Goal: Check status

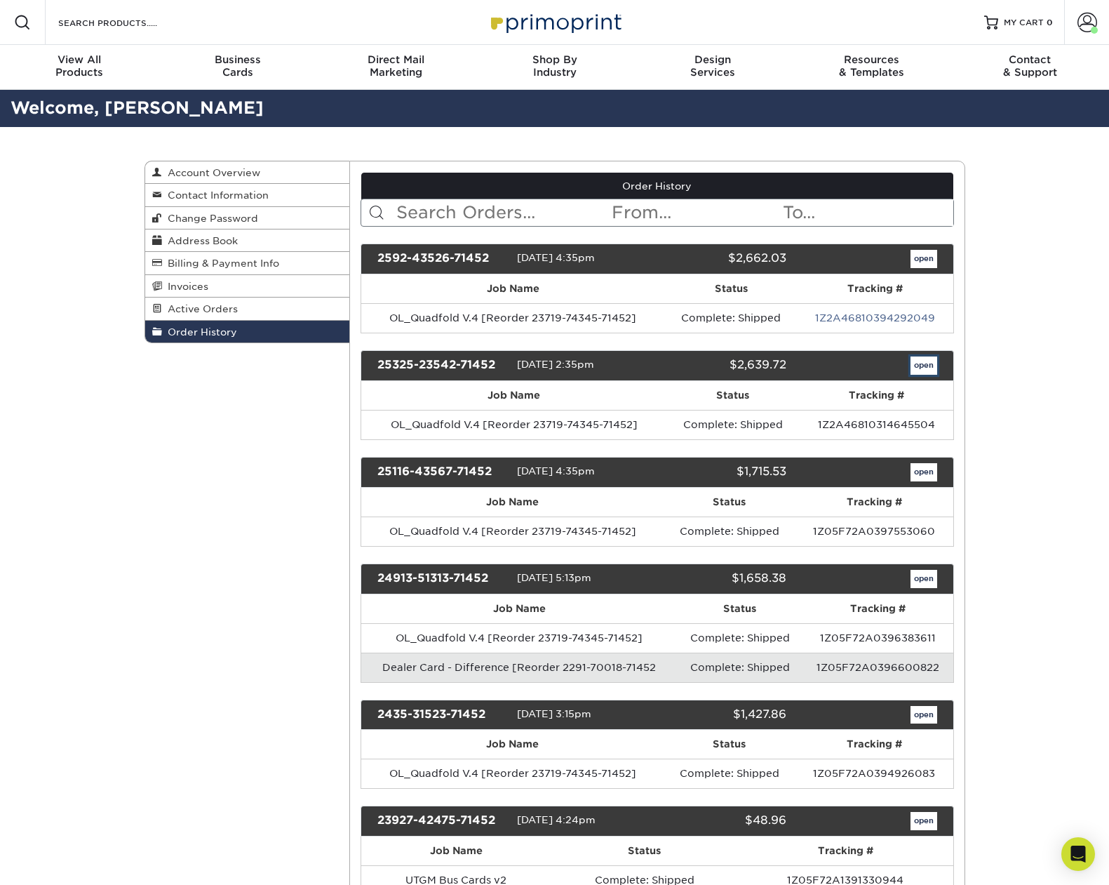
click at [927, 361] on link "open" at bounding box center [924, 365] width 27 height 18
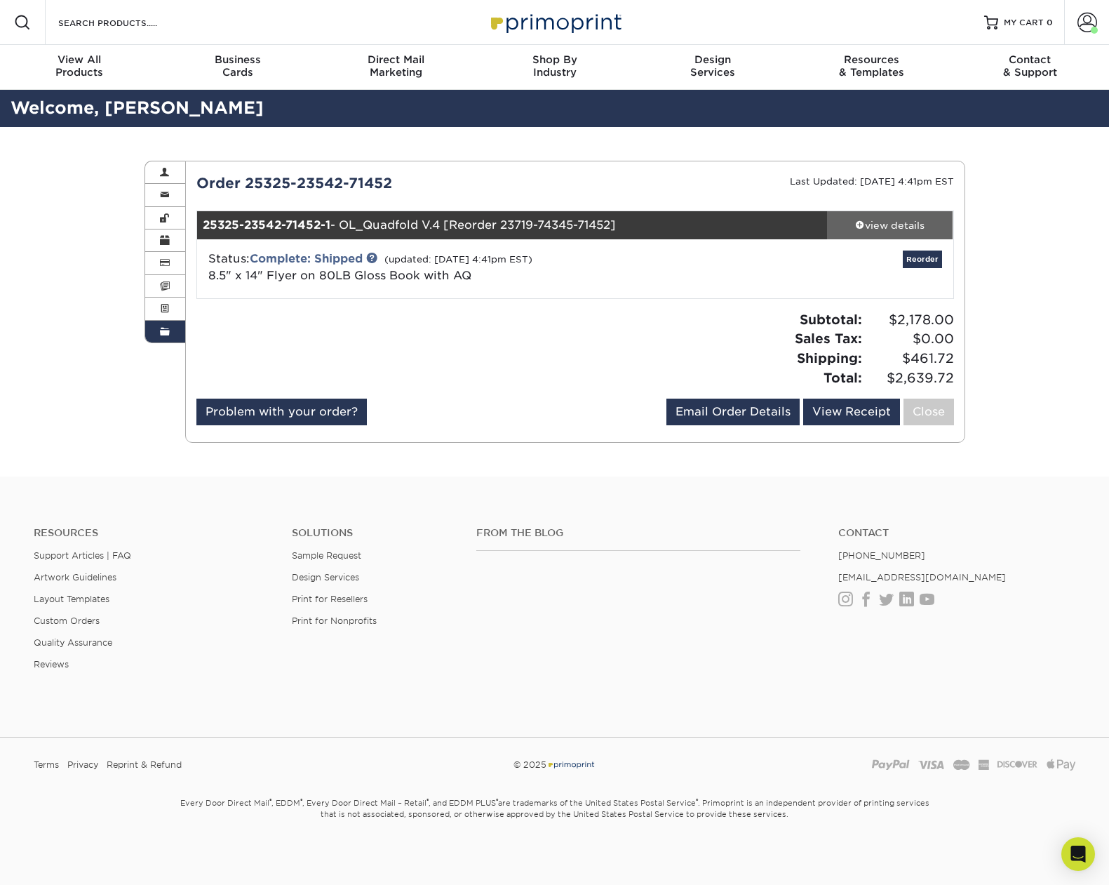
click at [915, 218] on div "view details" at bounding box center [890, 225] width 126 height 14
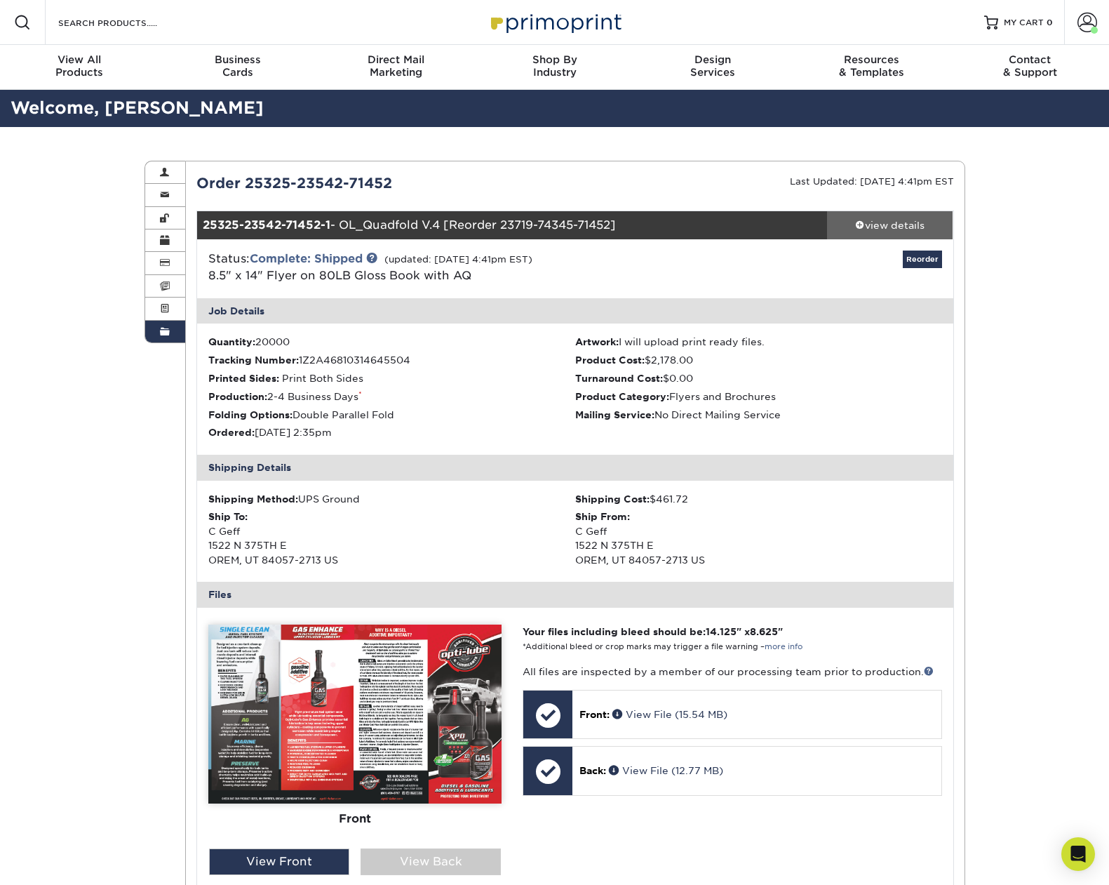
click at [912, 225] on div "view details" at bounding box center [890, 225] width 126 height 14
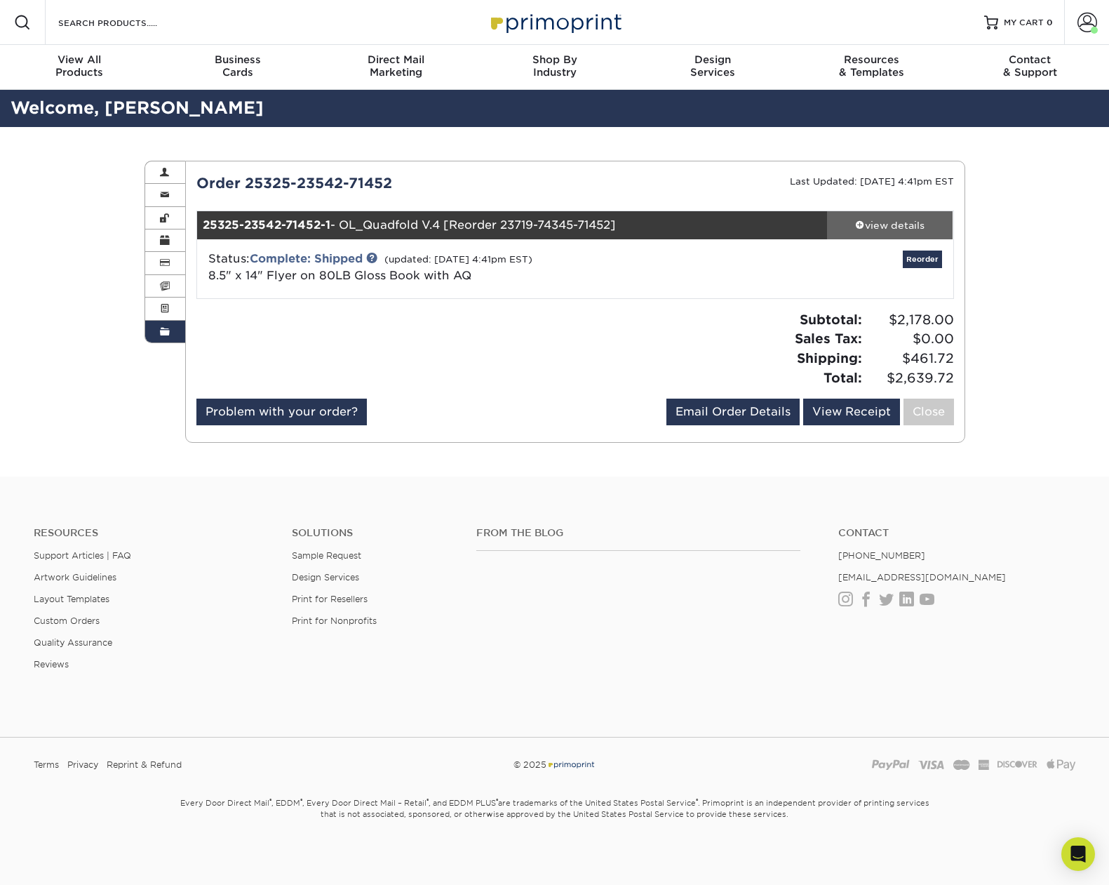
click at [911, 224] on div "view details" at bounding box center [890, 225] width 126 height 14
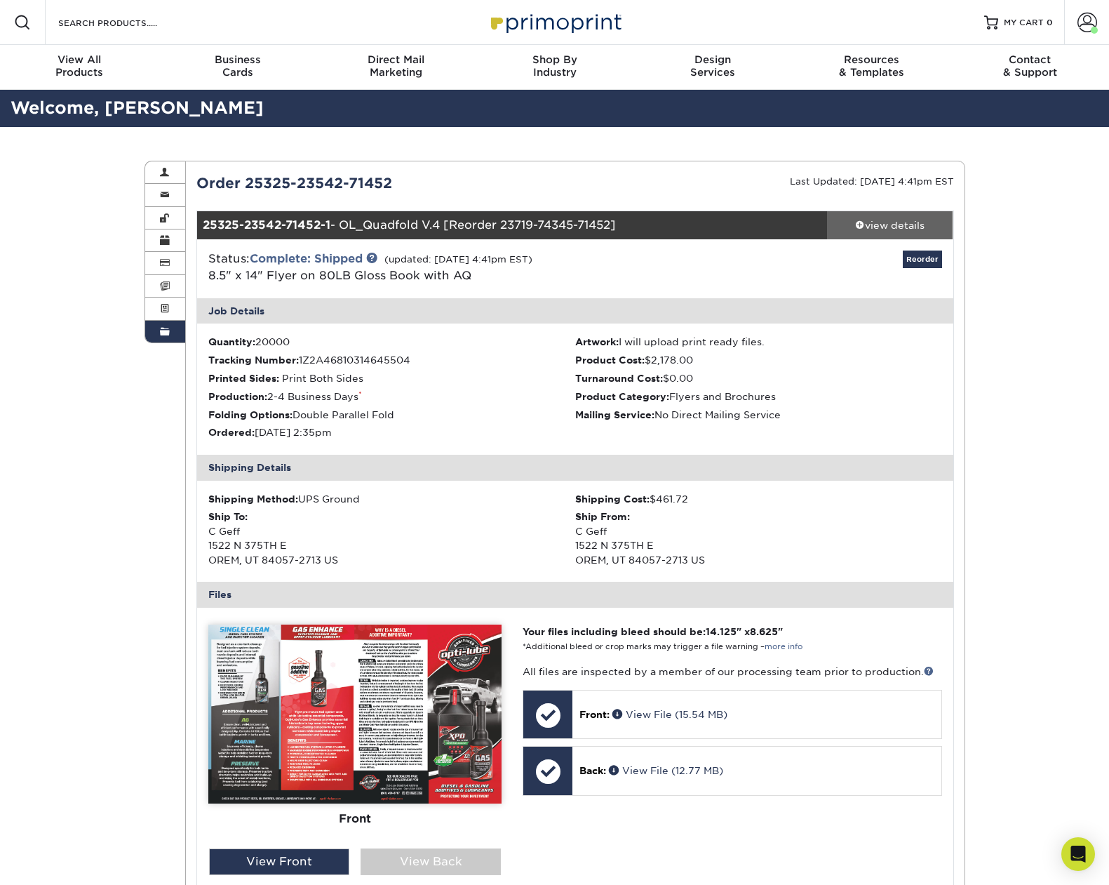
click at [911, 224] on div "view details" at bounding box center [890, 225] width 126 height 14
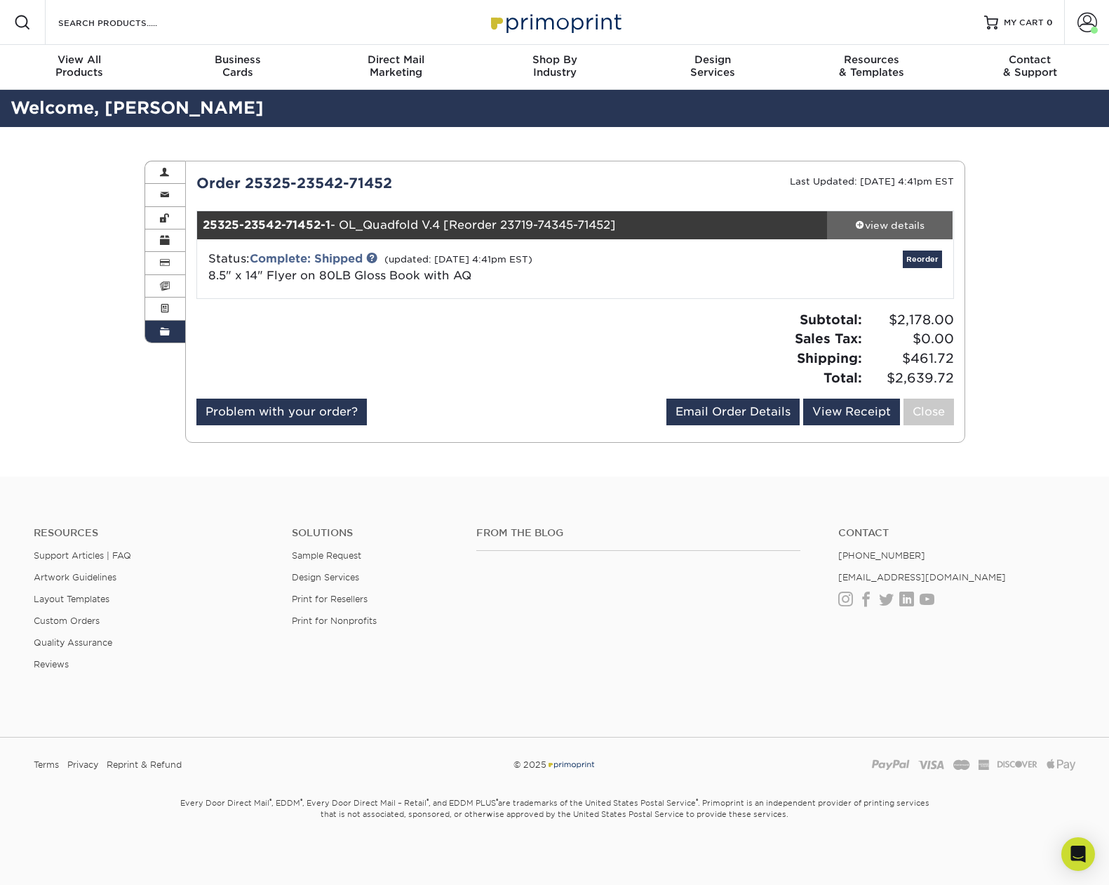
click at [911, 224] on div "view details" at bounding box center [890, 225] width 126 height 14
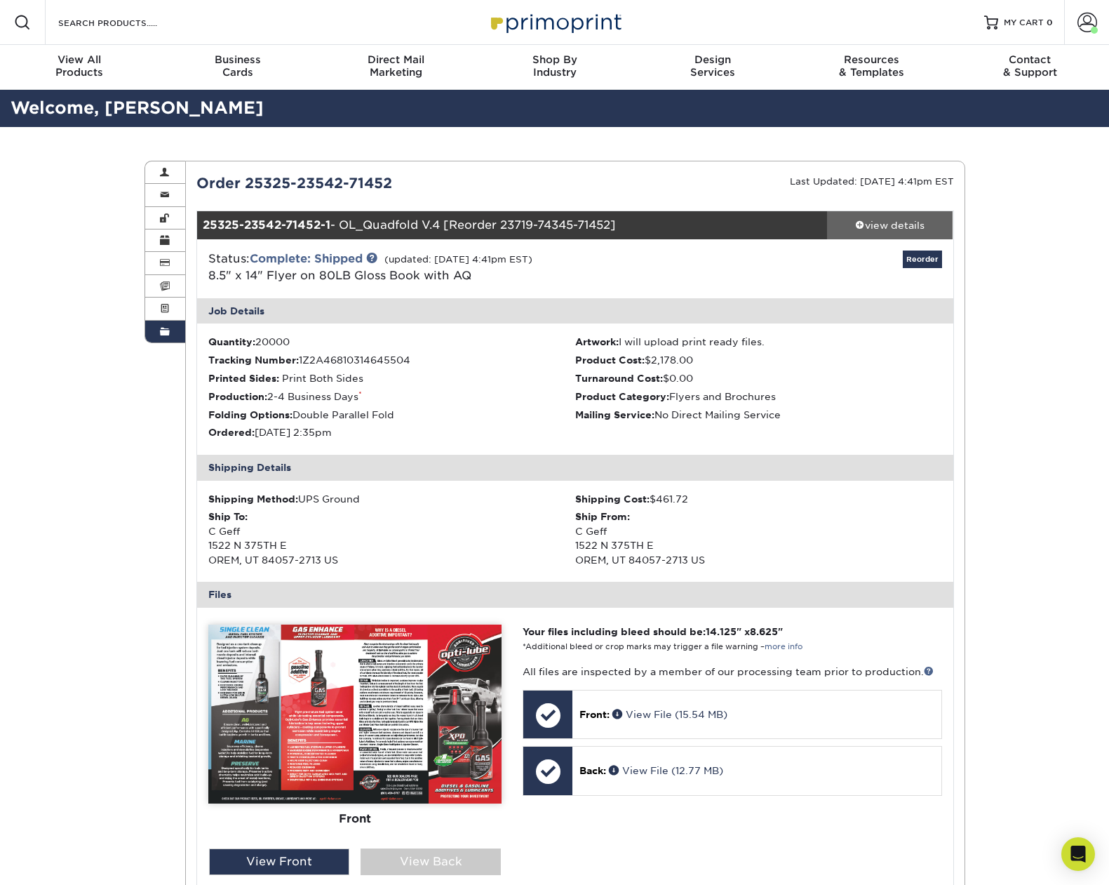
click at [908, 222] on div "view details" at bounding box center [890, 225] width 126 height 14
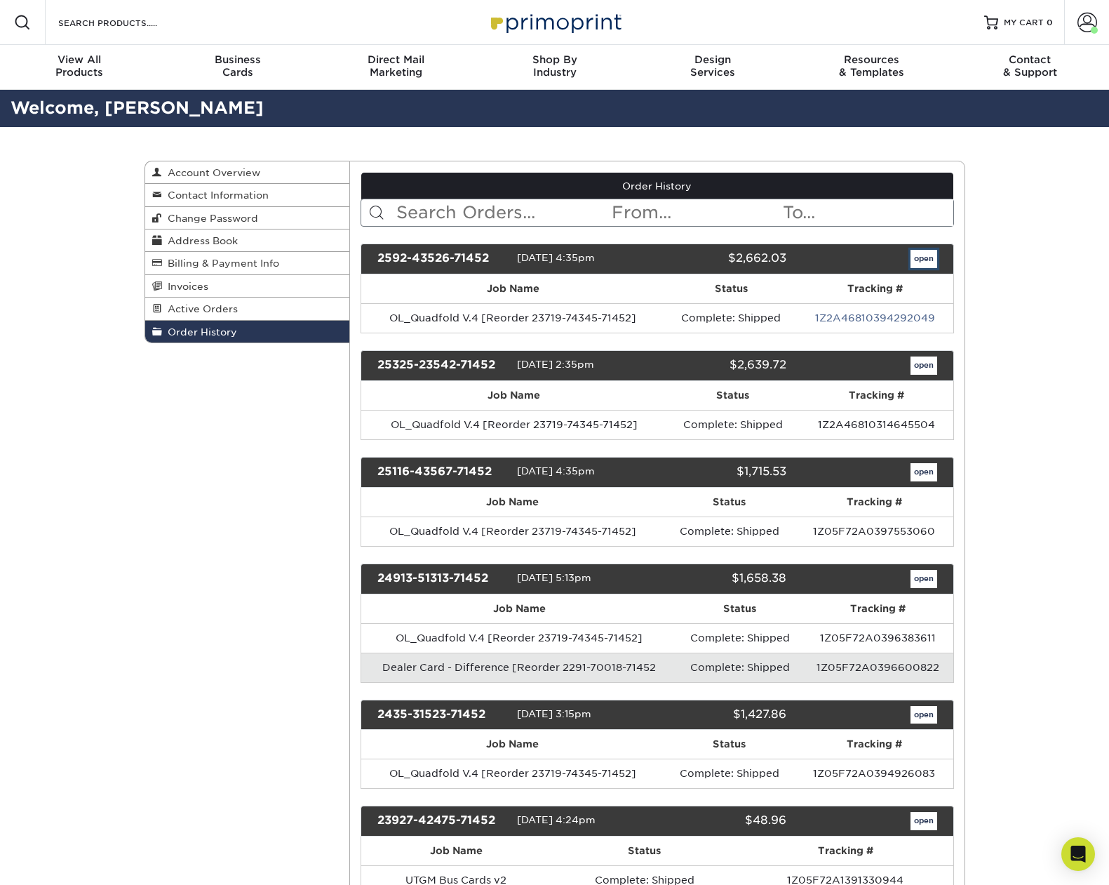
click at [915, 258] on link "open" at bounding box center [924, 259] width 27 height 18
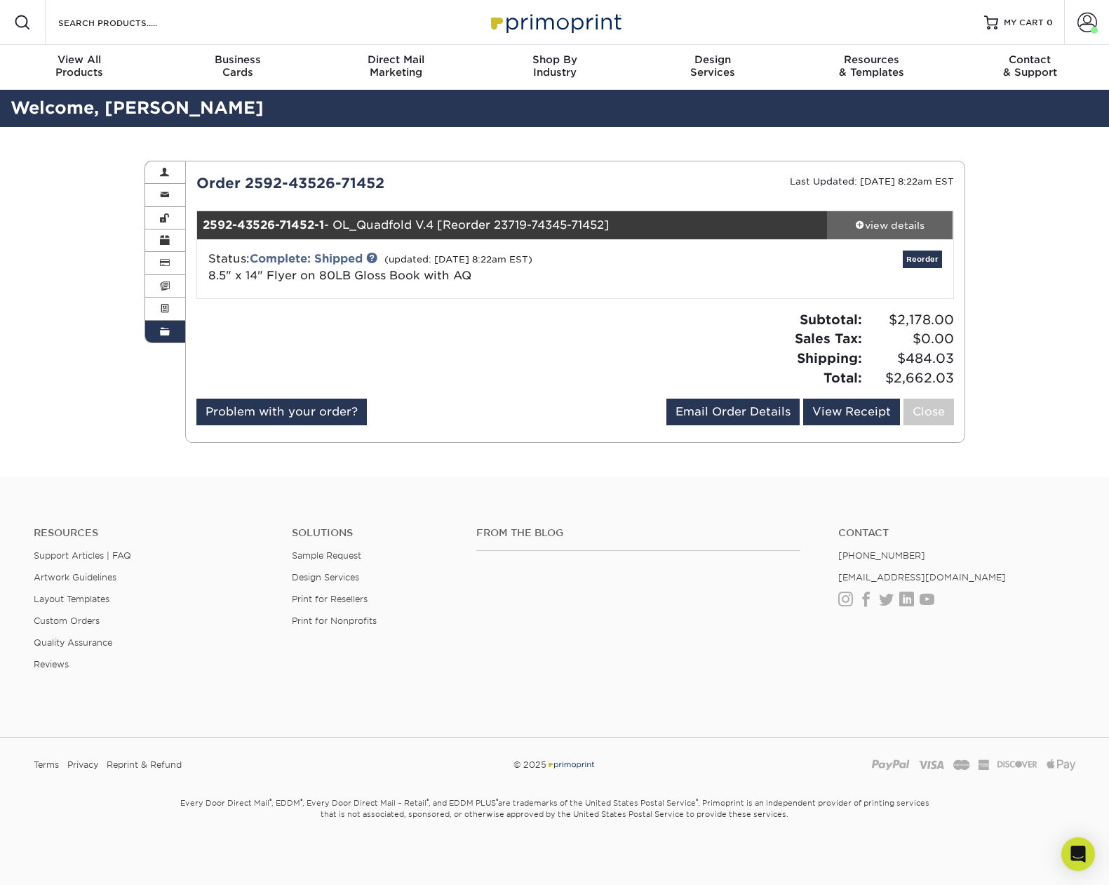
click at [911, 226] on div "view details" at bounding box center [890, 225] width 126 height 14
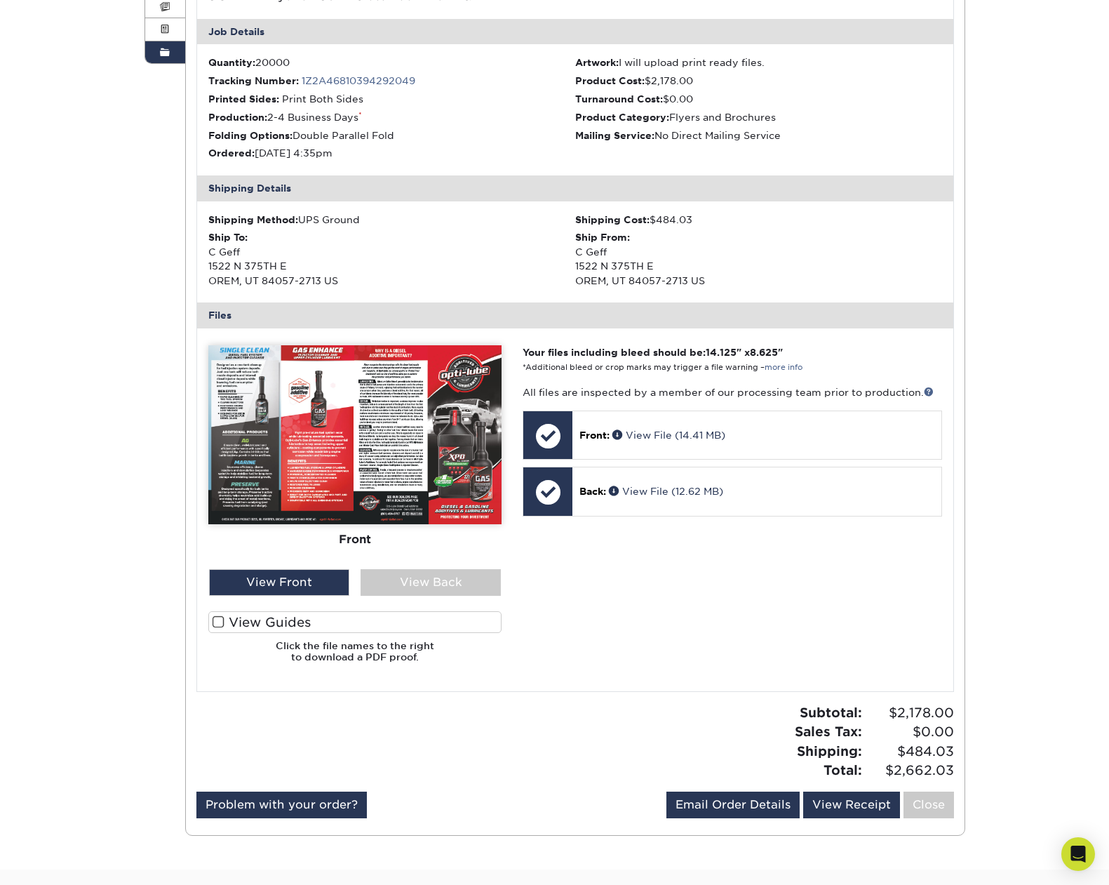
scroll to position [279, 0]
